Goal: Transaction & Acquisition: Register for event/course

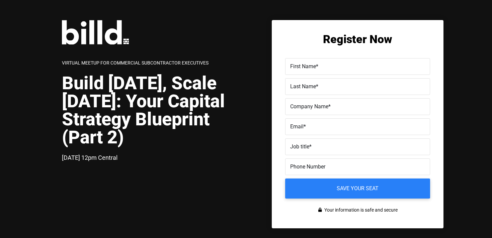
click at [325, 68] on label "First Name *" at bounding box center [357, 67] width 135 height 10
click at [325, 68] on input "First Name *" at bounding box center [357, 66] width 145 height 17
type input "Marv"
type input "Rayis"
type input "m"
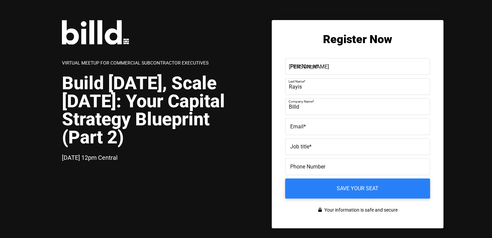
type input "Billd"
type input "M"
type input "[EMAIL_ADDRESS][DOMAIN_NAME]"
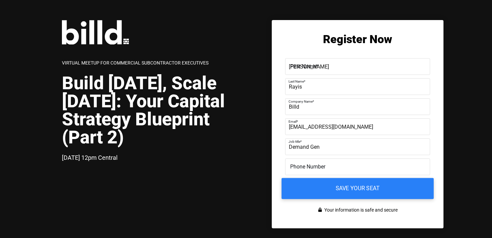
type input "Demand Gen"
click at [358, 185] on input "Save your seat" at bounding box center [357, 188] width 152 height 21
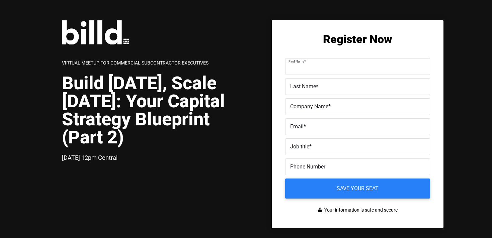
click at [316, 72] on input "First Name *" at bounding box center [357, 66] width 145 height 17
type input "[PERSON_NAME]"
type input "Rayis"
type input "Billd"
type input "mrayis@"
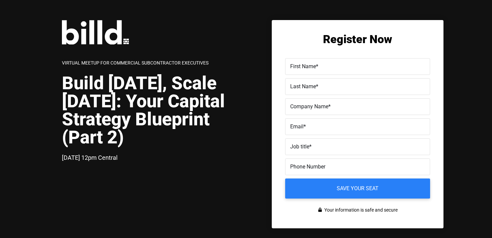
click at [329, 72] on input "First Name *" at bounding box center [357, 66] width 145 height 17
type input "[PERSON_NAME]"
type input "Rayis"
type input "Billd"
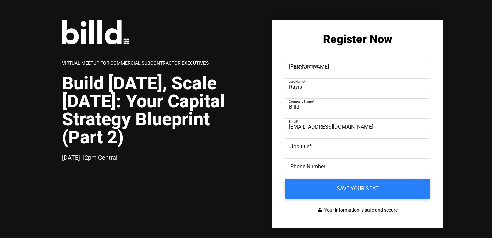
type input "[EMAIL_ADDRESS][DOMAIN_NAME]"
type input "m"
type input "D"
type input "DG"
click at [359, 121] on label "Email *" at bounding box center [356, 122] width 137 height 10
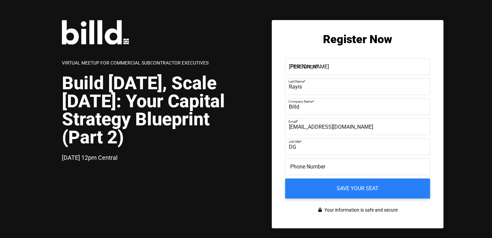
click at [359, 121] on input "[EMAIL_ADDRESS][DOMAIN_NAME]" at bounding box center [357, 126] width 145 height 17
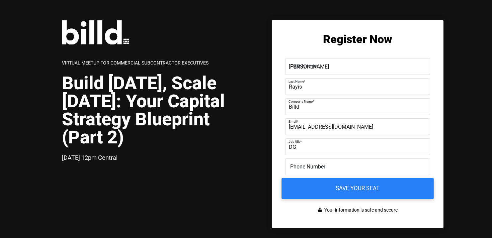
type input "[EMAIL_ADDRESS][DOMAIN_NAME]"
click at [360, 192] on input "Save your seat" at bounding box center [357, 188] width 152 height 21
